Goal: Information Seeking & Learning: Find specific fact

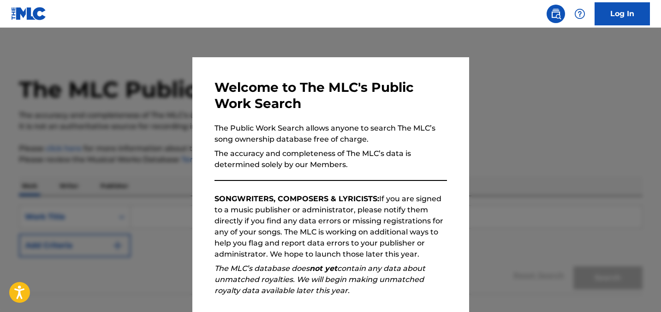
click at [478, 168] on div at bounding box center [330, 184] width 661 height 312
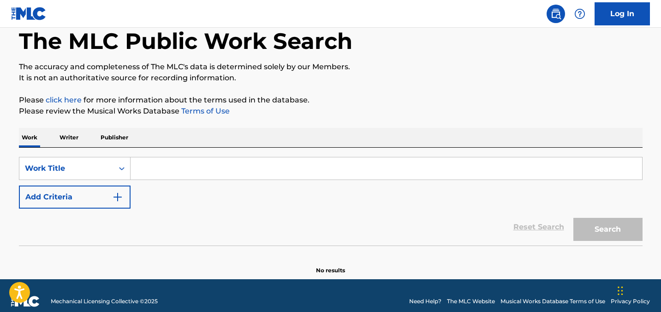
scroll to position [60, 0]
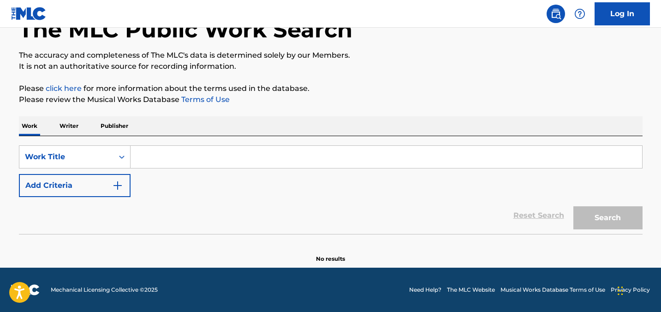
click at [169, 163] on input "Search Form" at bounding box center [387, 157] width 512 height 22
click at [67, 130] on p "Writer" at bounding box center [69, 125] width 24 height 19
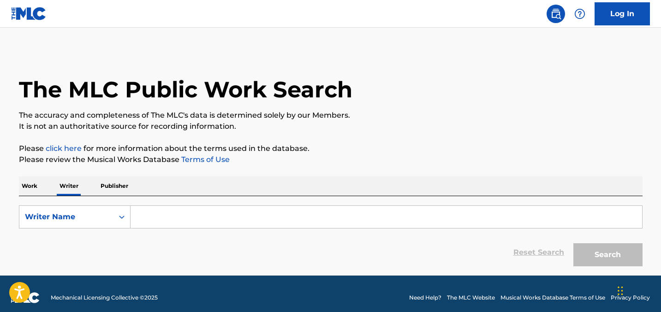
click at [202, 220] on input "Search Form" at bounding box center [387, 217] width 512 height 22
click at [94, 222] on div "Writer Name" at bounding box center [66, 217] width 94 height 18
click at [103, 219] on div "Writer Name" at bounding box center [66, 216] width 83 height 11
click at [150, 219] on input "Search Form" at bounding box center [387, 217] width 512 height 22
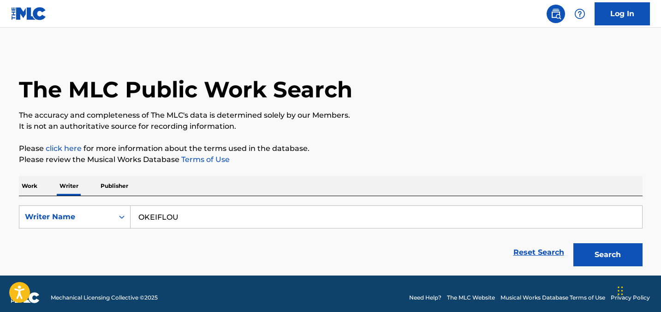
type input "OKEIFLOU"
click at [573, 243] on button "Search" at bounding box center [607, 254] width 69 height 23
click at [614, 257] on button "Search" at bounding box center [607, 254] width 69 height 23
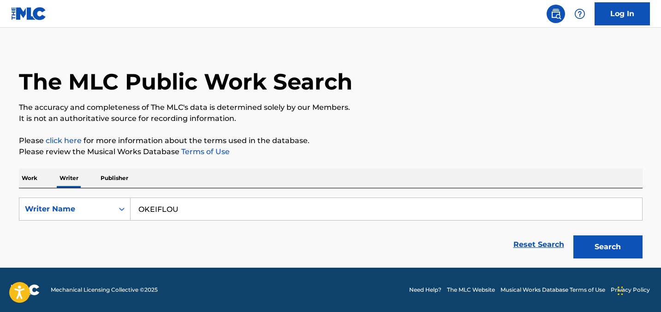
click at [32, 177] on p "Work" at bounding box center [29, 177] width 21 height 19
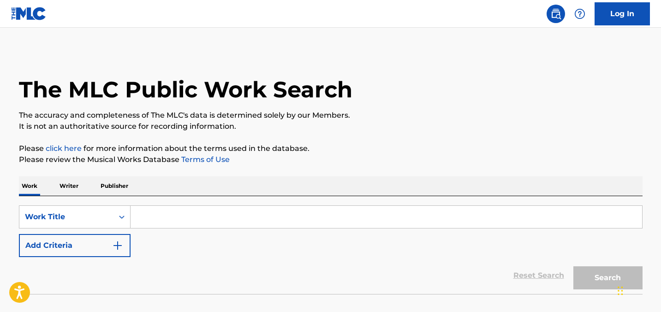
click at [224, 214] on input "Search Form" at bounding box center [387, 217] width 512 height 22
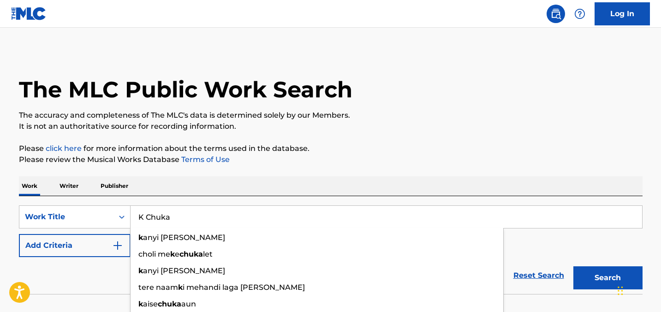
click at [573, 266] on button "Search" at bounding box center [607, 277] width 69 height 23
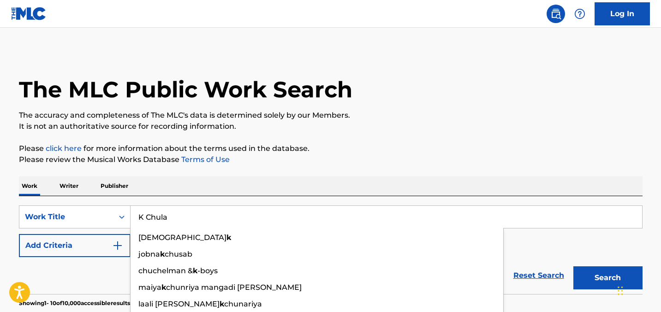
click at [573, 266] on button "Search" at bounding box center [607, 277] width 69 height 23
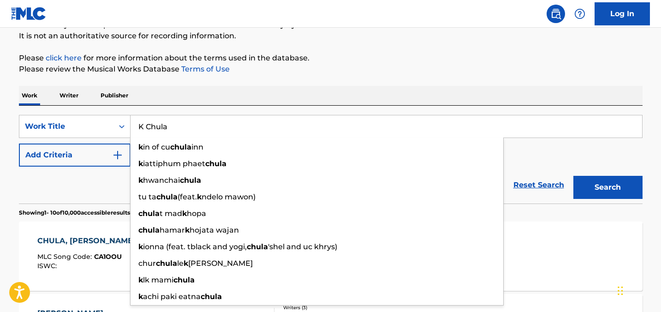
scroll to position [107, 0]
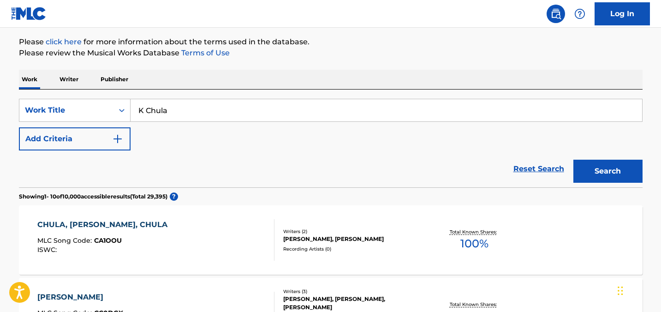
click at [100, 169] on div "Reset Search Search" at bounding box center [331, 168] width 624 height 37
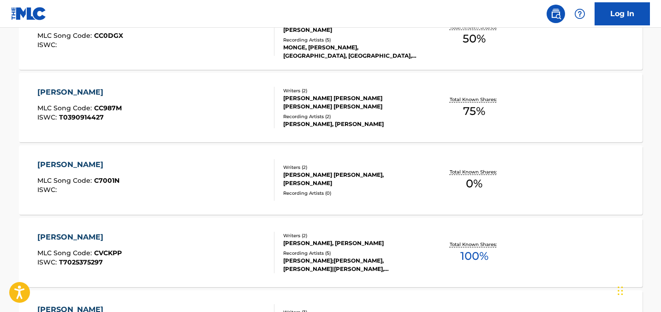
scroll to position [0, 0]
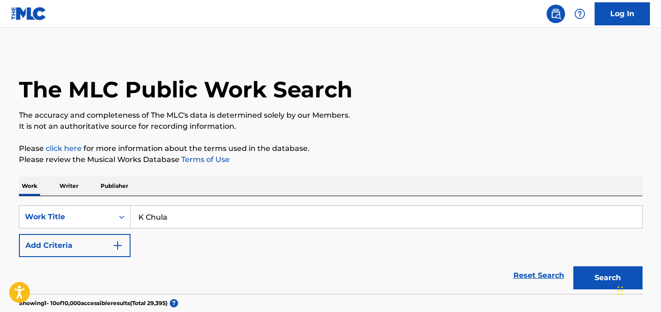
click at [207, 221] on input "K Chula" at bounding box center [387, 217] width 512 height 22
type input "K"
click at [573, 266] on button "Search" at bounding box center [607, 277] width 69 height 23
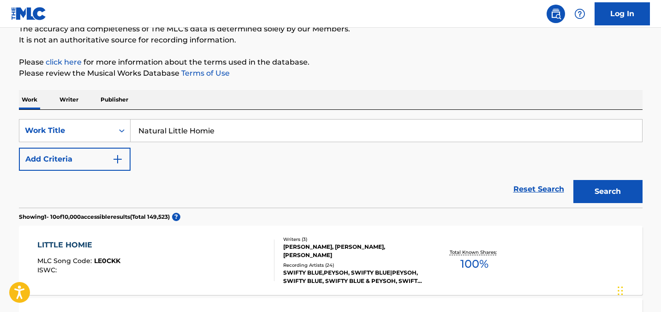
scroll to position [38, 0]
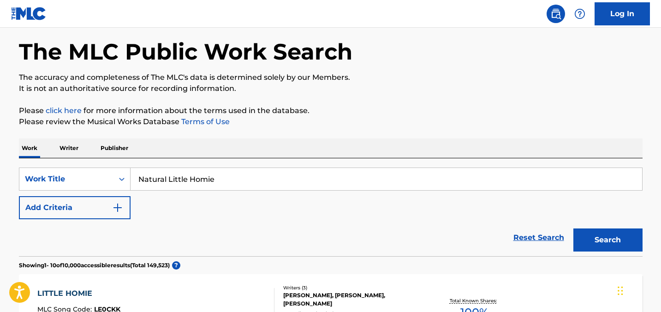
drag, startPoint x: 235, startPoint y: 185, endPoint x: 167, endPoint y: 180, distance: 67.9
click at [167, 180] on input "Natural Little Homie" at bounding box center [387, 179] width 512 height 22
type input "Natural"
click at [573, 228] on button "Search" at bounding box center [607, 239] width 69 height 23
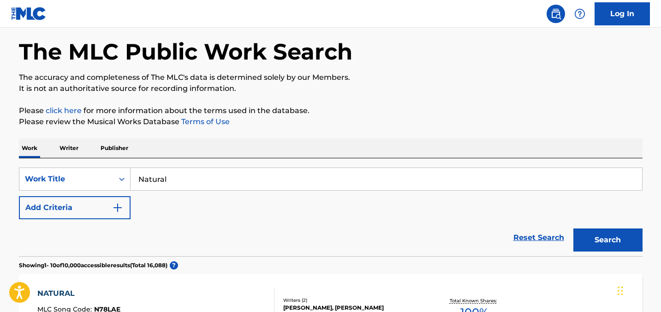
click at [93, 214] on button "Add Criteria" at bounding box center [75, 207] width 112 height 23
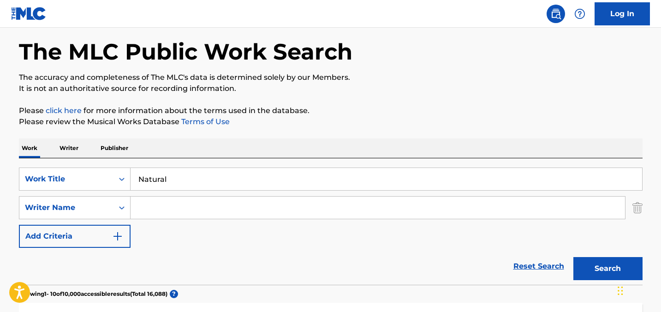
click at [165, 206] on input "Search Form" at bounding box center [378, 208] width 495 height 22
type input "Little Homie"
click at [573, 257] on button "Search" at bounding box center [607, 268] width 69 height 23
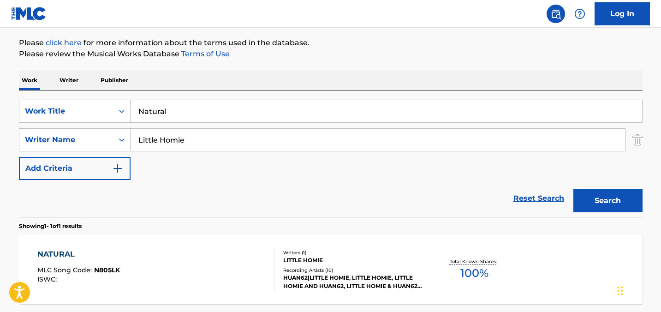
scroll to position [139, 0]
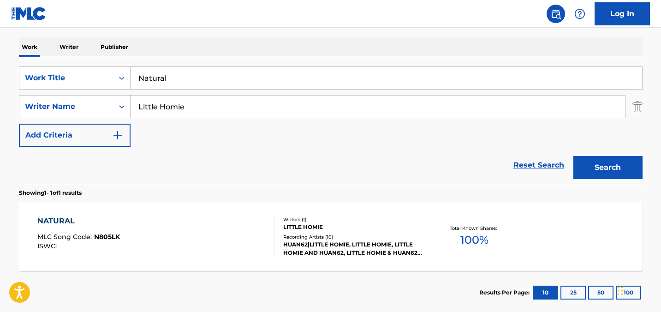
click at [187, 240] on div "NATURAL MLC Song Code : N805LK ISWC :" at bounding box center [155, 236] width 237 height 42
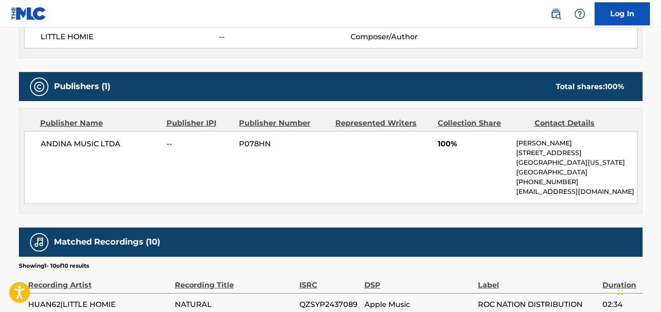
scroll to position [349, 0]
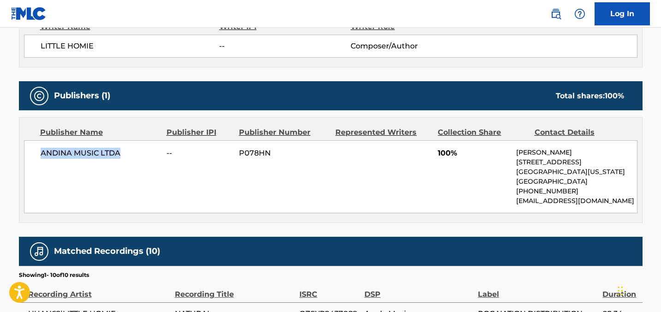
drag, startPoint x: 137, startPoint y: 155, endPoint x: 39, endPoint y: 155, distance: 97.8
click at [39, 155] on div "ANDINA MUSIC LTDA -- P078HN 100% [PERSON_NAME] [STREET_ADDRESS][US_STATE] [PHON…" at bounding box center [331, 176] width 614 height 73
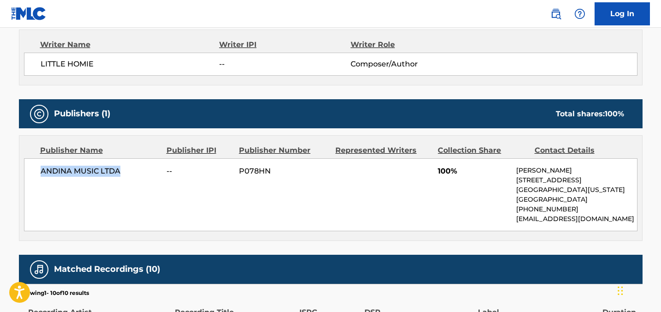
scroll to position [329, 0]
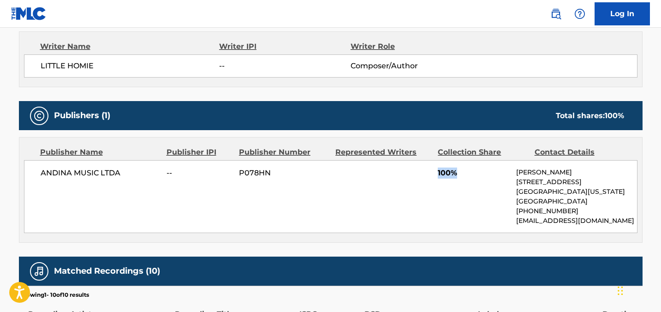
drag, startPoint x: 459, startPoint y: 172, endPoint x: 435, endPoint y: 172, distance: 24.9
click at [435, 172] on div "ANDINA MUSIC LTDA -- P078HN 100% [PERSON_NAME] [STREET_ADDRESS][US_STATE] [PHON…" at bounding box center [331, 196] width 614 height 73
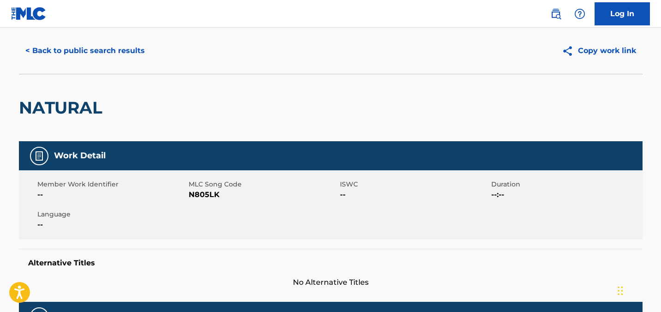
scroll to position [0, 0]
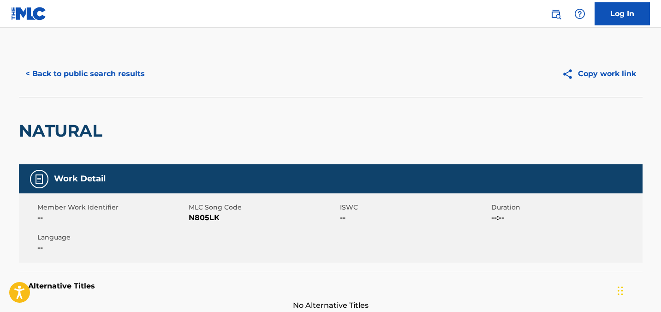
click at [113, 75] on button "< Back to public search results" at bounding box center [85, 73] width 132 height 23
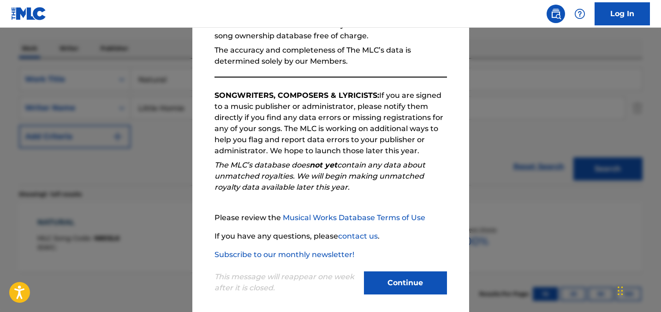
scroll to position [110, 0]
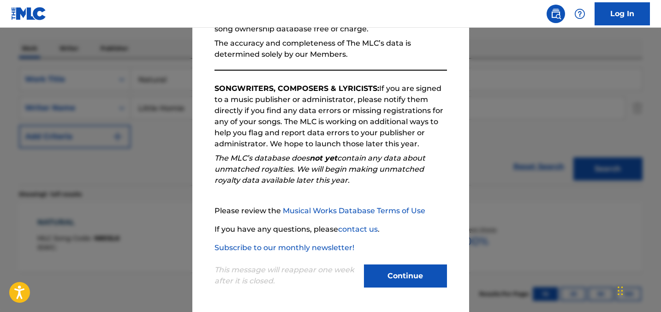
click at [405, 276] on button "Continue" at bounding box center [405, 275] width 83 height 23
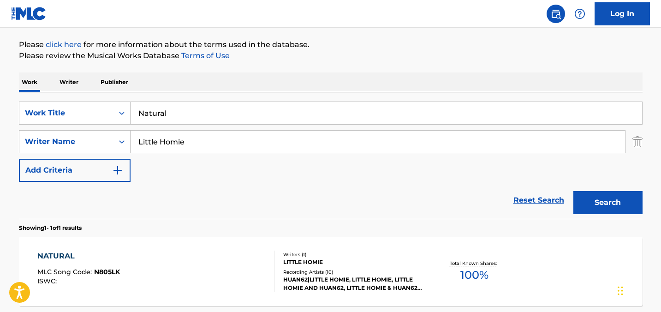
scroll to position [93, 0]
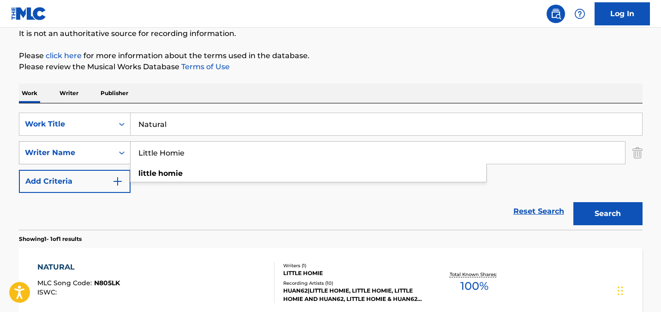
drag, startPoint x: 198, startPoint y: 152, endPoint x: 127, endPoint y: 152, distance: 71.5
click at [127, 152] on div "SearchWithCriteria75e173e3-705d-41b2-8b6c-0e1c561da3f4 Writer Name Little Homie…" at bounding box center [331, 152] width 624 height 23
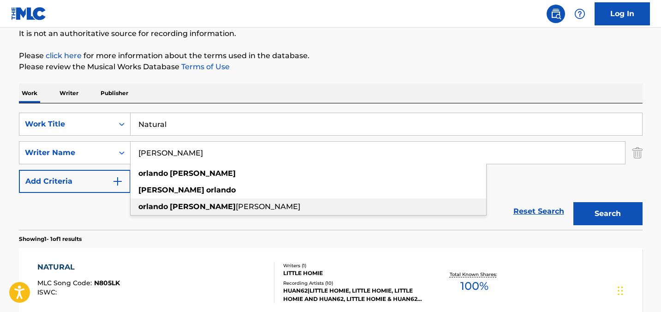
click at [172, 213] on div "[PERSON_NAME]" at bounding box center [309, 206] width 356 height 17
type input "[PERSON_NAME]"
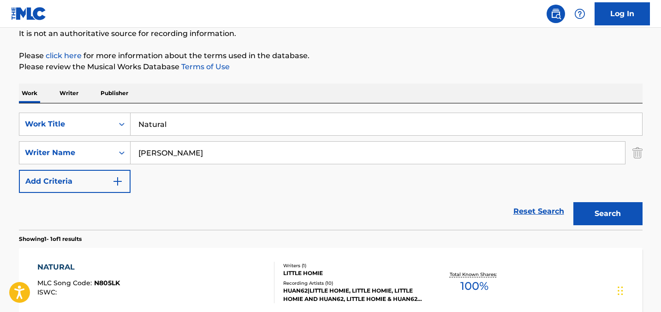
click at [615, 210] on button "Search" at bounding box center [607, 213] width 69 height 23
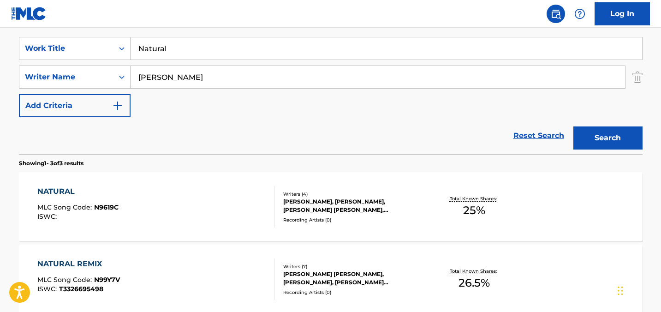
scroll to position [178, 0]
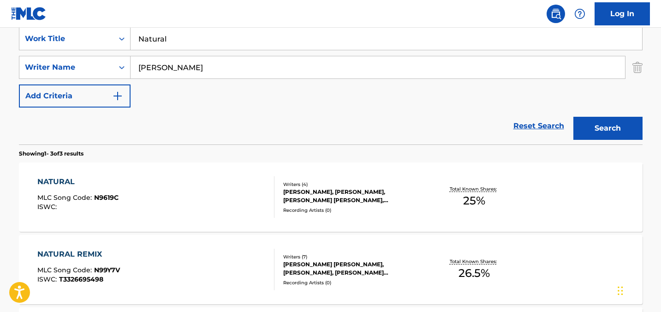
click at [174, 197] on div "NATURAL MLC Song Code : N9619C ISWC :" at bounding box center [155, 197] width 237 height 42
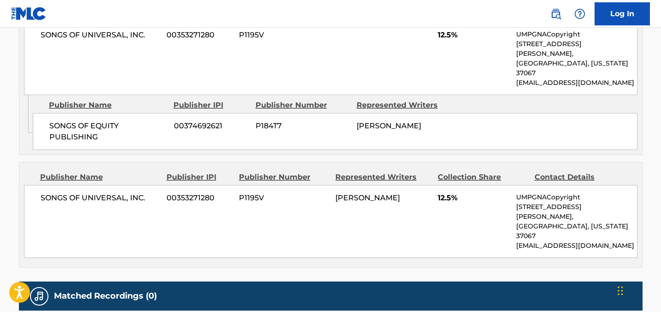
scroll to position [558, 0]
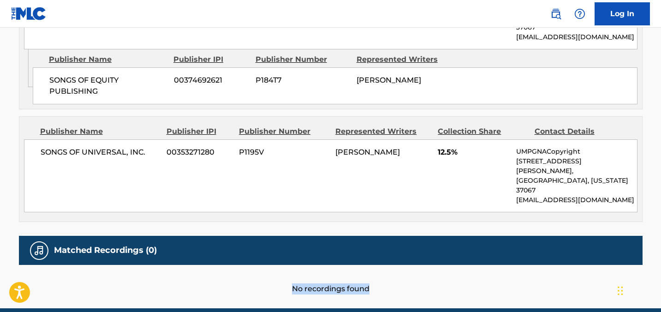
drag, startPoint x: 282, startPoint y: 244, endPoint x: 401, endPoint y: 259, distance: 120.3
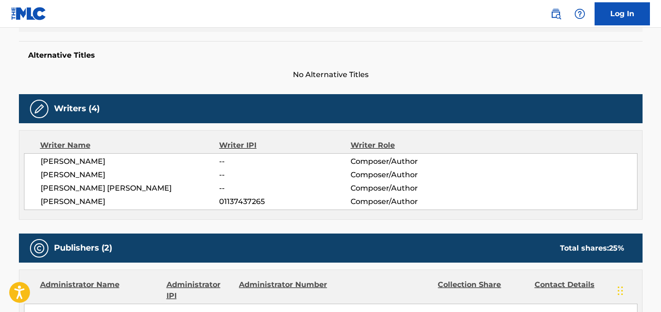
scroll to position [229, 0]
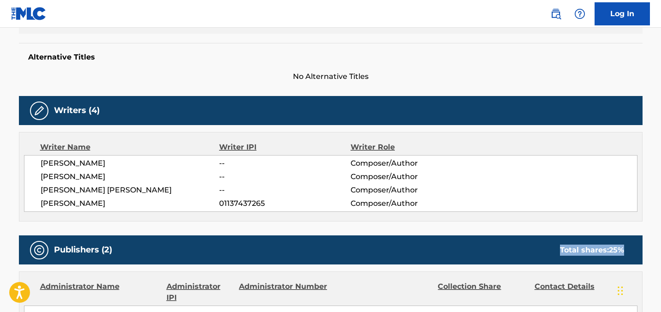
drag, startPoint x: 550, startPoint y: 248, endPoint x: 634, endPoint y: 249, distance: 84.0
click at [634, 249] on div "Publishers (2) Total shares: 25 %" at bounding box center [331, 249] width 624 height 29
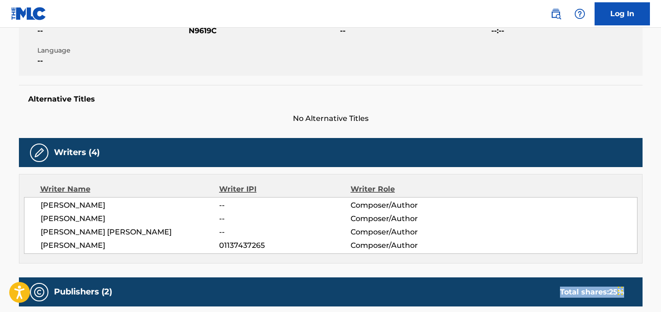
scroll to position [184, 0]
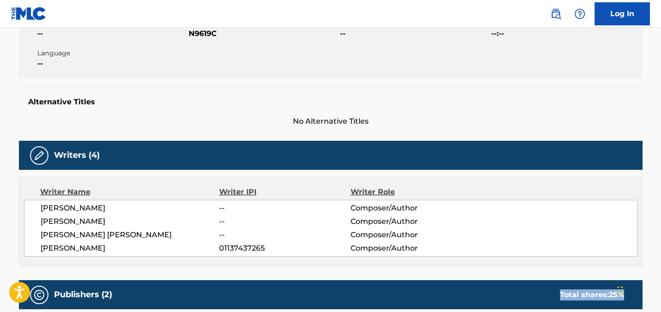
drag, startPoint x: 172, startPoint y: 248, endPoint x: 48, endPoint y: 204, distance: 130.7
click at [49, 204] on div "[PERSON_NAME] -- Composer/Author [PERSON_NAME] -- Composer/Author [PERSON_NAME]…" at bounding box center [331, 228] width 614 height 57
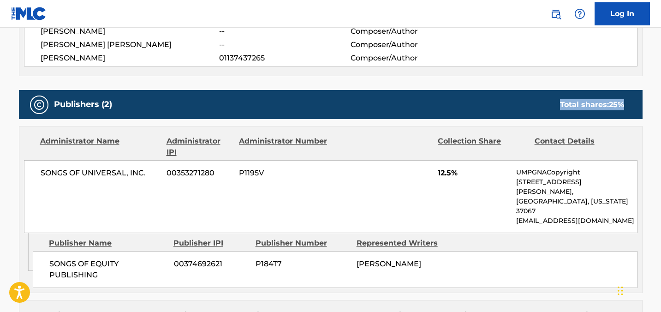
scroll to position [375, 0]
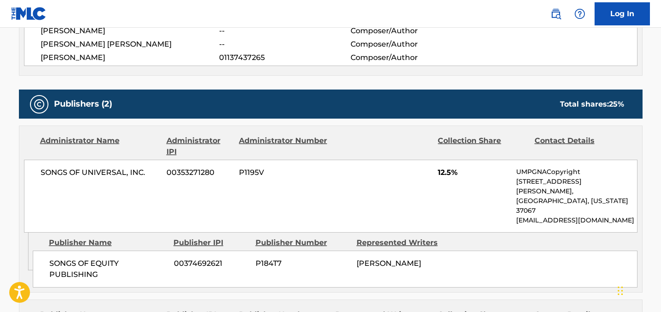
click at [360, 174] on div "SONGS OF UNIVERSAL, INC. 00353271280 P1195V 12.5% UMPGNACopyright [STREET_ADDRE…" at bounding box center [331, 196] width 614 height 73
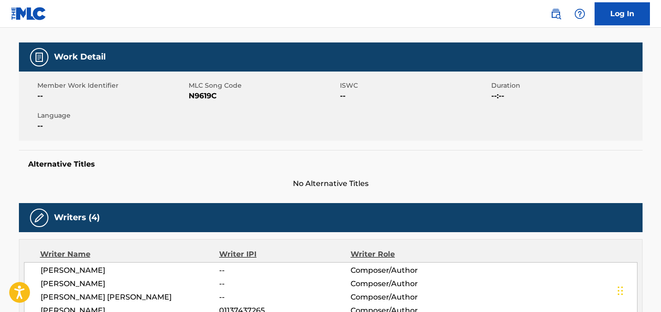
scroll to position [0, 0]
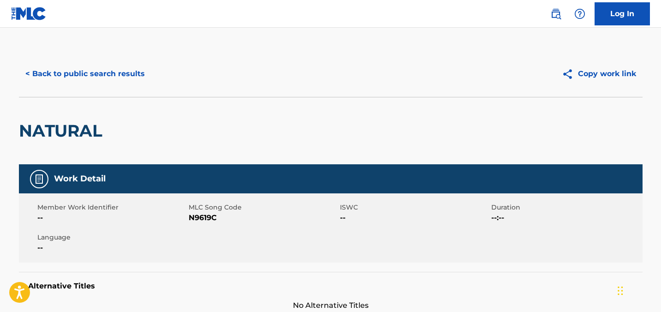
click at [87, 75] on button "< Back to public search results" at bounding box center [85, 73] width 132 height 23
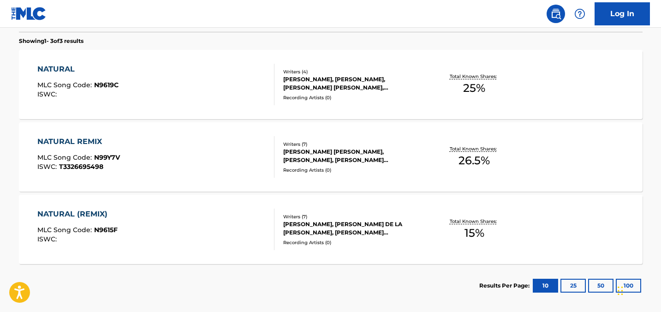
scroll to position [315, 0]
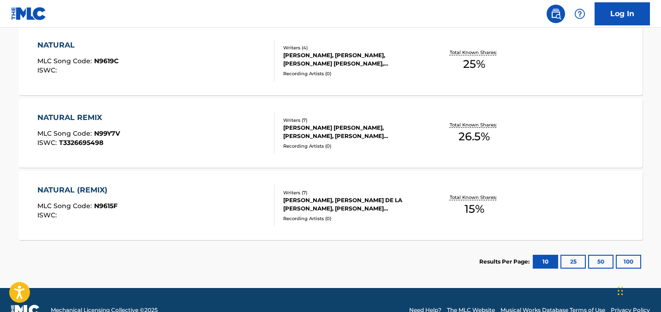
click at [209, 133] on div "NATURAL REMIX MLC Song Code : N99Y7V ISWC : T3326695498" at bounding box center [155, 133] width 237 height 42
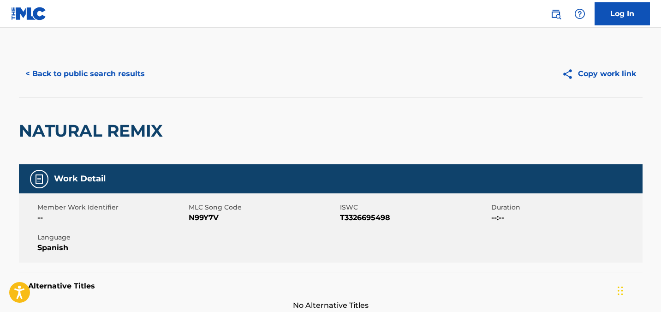
click at [108, 72] on button "< Back to public search results" at bounding box center [85, 73] width 132 height 23
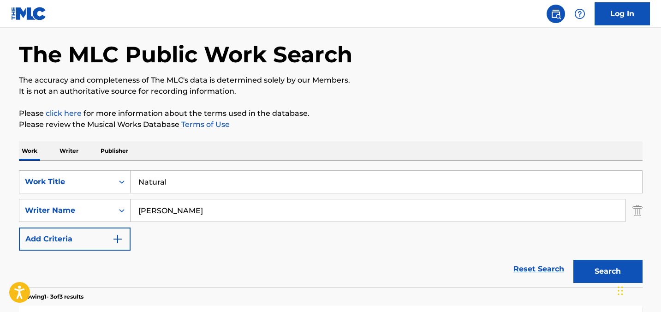
scroll to position [10, 0]
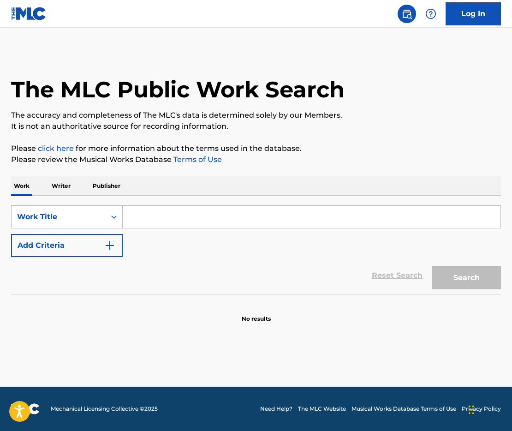
click at [185, 224] on input "Search Form" at bounding box center [312, 217] width 378 height 22
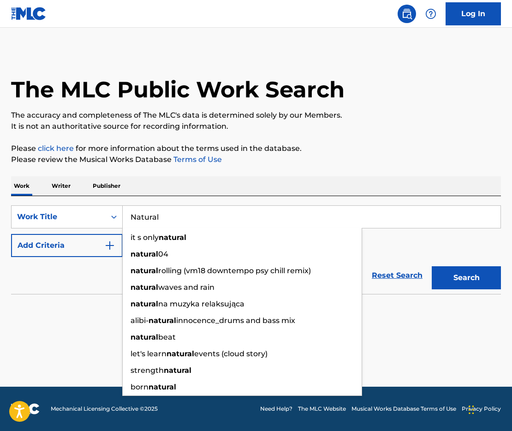
type input "Natural"
click at [70, 247] on button "Add Criteria" at bounding box center [67, 245] width 112 height 23
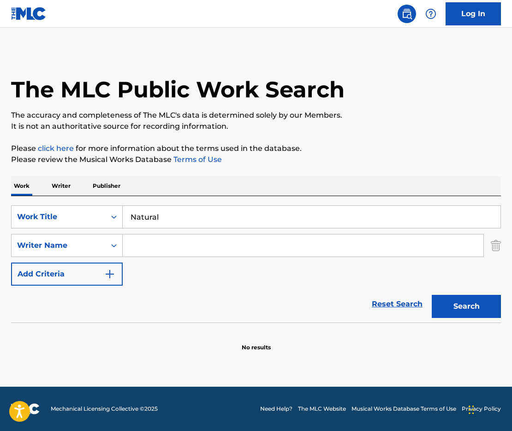
click at [152, 247] on input "Search Form" at bounding box center [303, 245] width 361 height 22
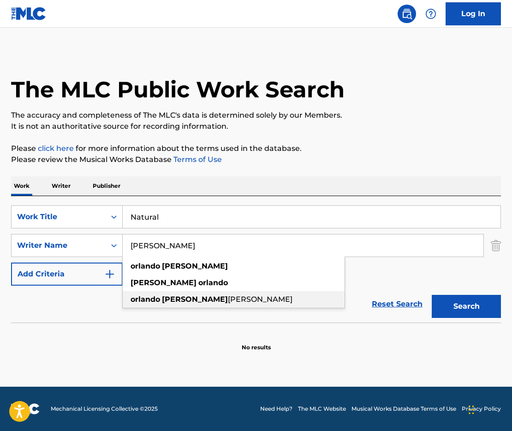
click at [174, 303] on strong "[PERSON_NAME]" at bounding box center [195, 299] width 66 height 9
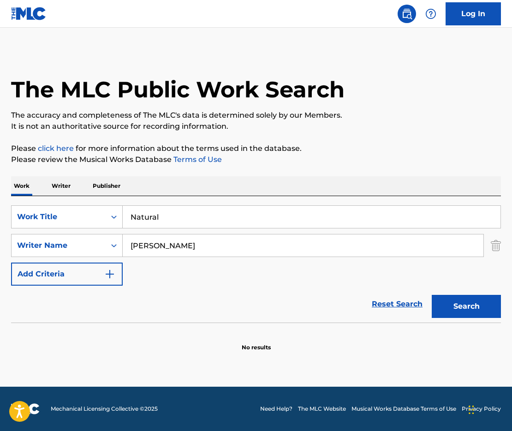
click at [490, 310] on button "Search" at bounding box center [466, 306] width 69 height 23
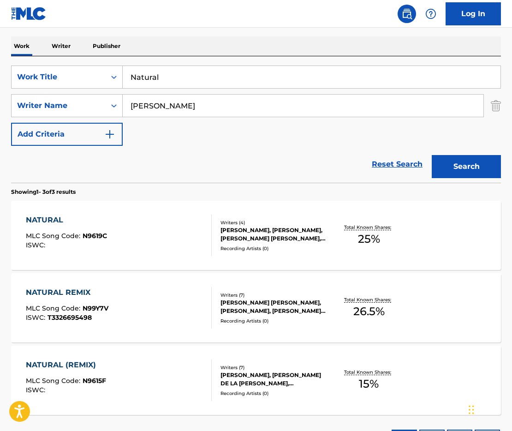
scroll to position [136, 0]
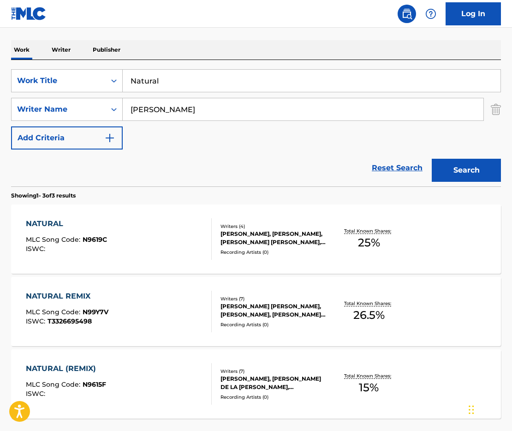
click at [50, 129] on button "Add Criteria" at bounding box center [67, 137] width 112 height 23
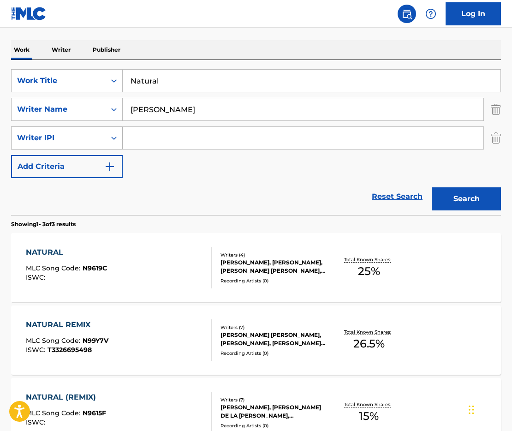
click at [73, 138] on div "Writer IPI" at bounding box center [58, 137] width 83 height 11
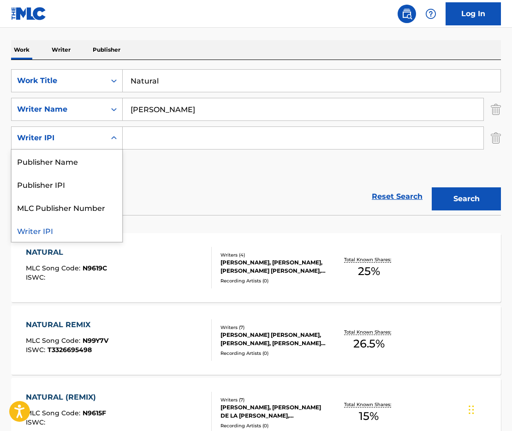
click at [94, 141] on div "Writer IPI" at bounding box center [58, 137] width 83 height 11
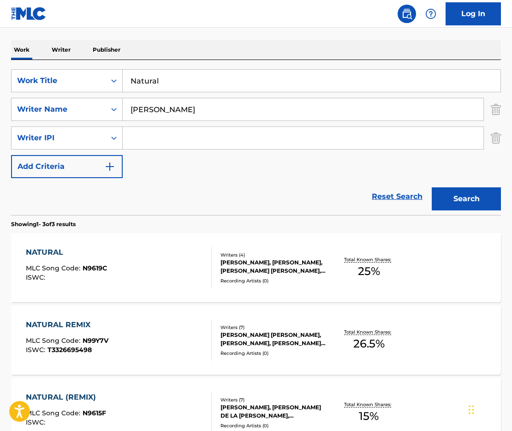
click at [496, 136] on img "Search Form" at bounding box center [496, 137] width 10 height 23
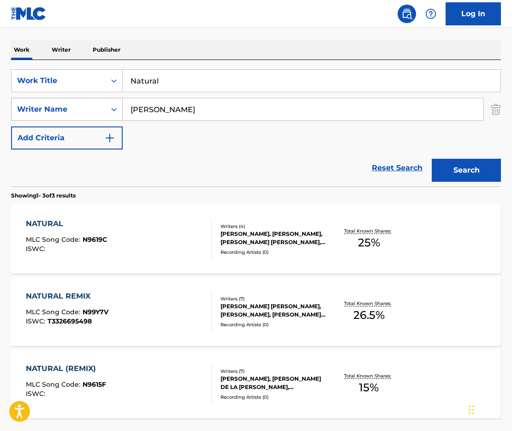
drag, startPoint x: 286, startPoint y: 114, endPoint x: 71, endPoint y: 105, distance: 214.7
click at [73, 105] on div "SearchWithCriteria4aa31c12-b3c4-47ed-a438-2d3ec56a862e Writer Name orlando lina…" at bounding box center [256, 109] width 490 height 23
type input "Little Homie"
click at [432, 159] on button "Search" at bounding box center [466, 170] width 69 height 23
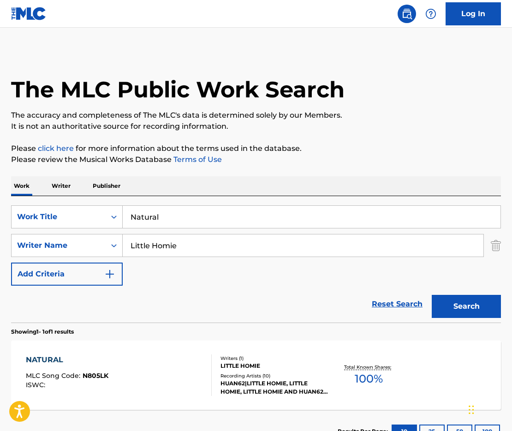
scroll to position [71, 0]
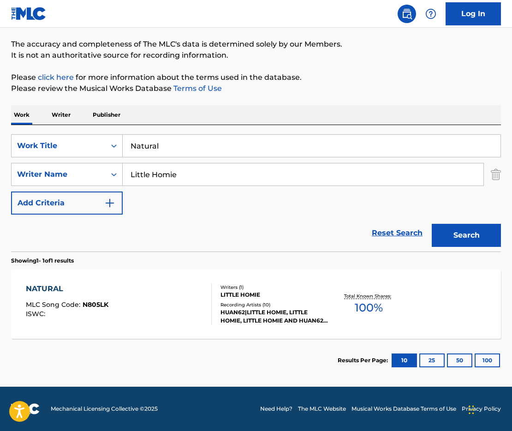
click at [171, 298] on div "NATURAL MLC Song Code : N805LK ISWC :" at bounding box center [119, 304] width 186 height 42
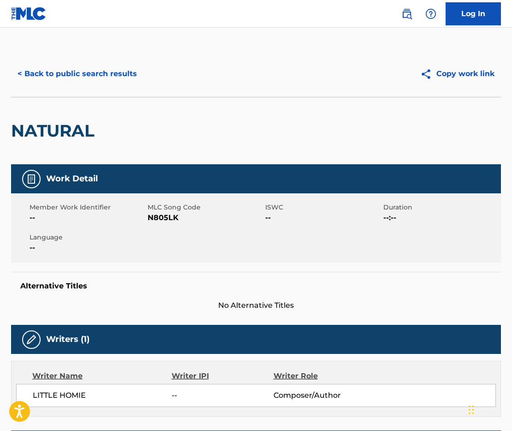
click at [454, 78] on button "Copy work link" at bounding box center [457, 73] width 87 height 23
